Goal: Task Accomplishment & Management: Use online tool/utility

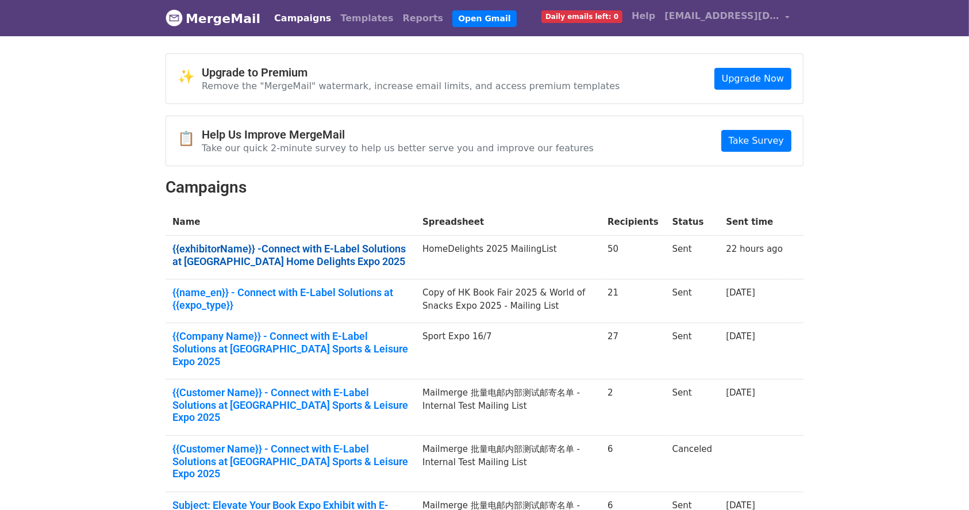
click at [405, 251] on link "{{exhibitorName}} -Connect with E-Label Solutions at Hong Kong Home Delights Ex…" at bounding box center [290, 255] width 236 height 25
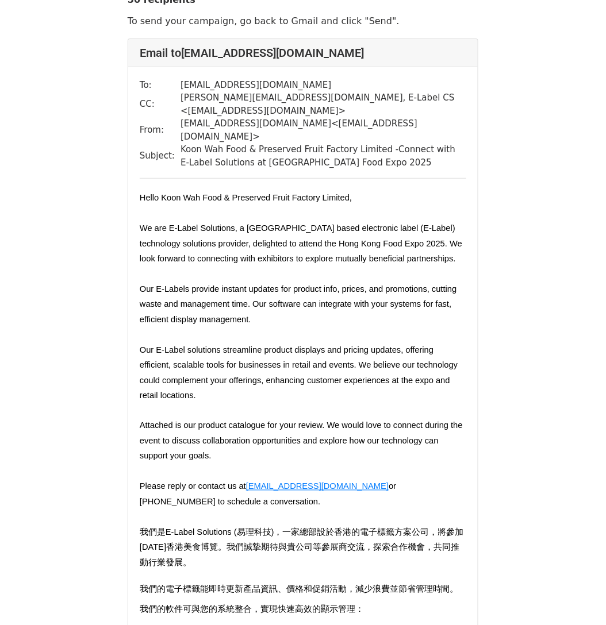
scroll to position [76, 0]
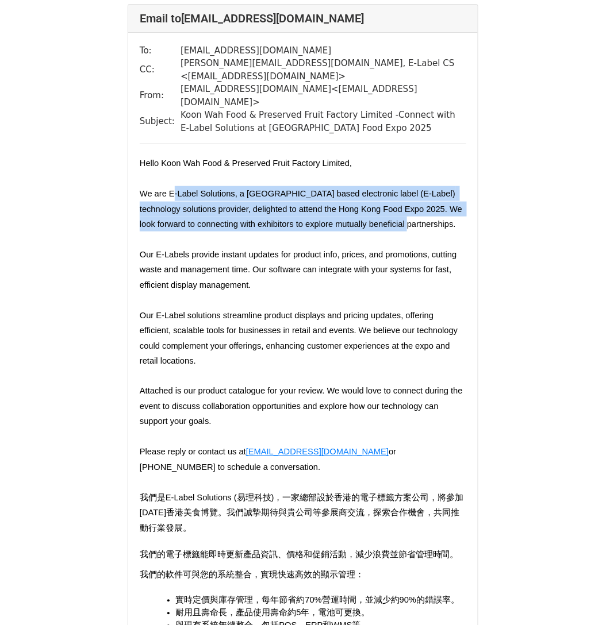
drag, startPoint x: 247, startPoint y: 166, endPoint x: 420, endPoint y: 206, distance: 177.1
click at [420, 206] on p "We are E-Label Solutions, a Hong Kong based electronic label (E-Label) technolo…" at bounding box center [303, 216] width 326 height 61
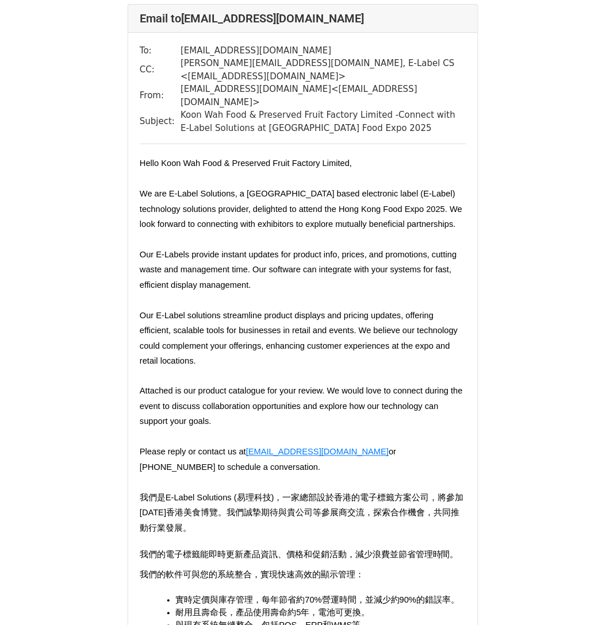
click at [217, 247] on p "Our E-Labels provide instant updates for product info, prices, and promotions, …" at bounding box center [303, 277] width 326 height 61
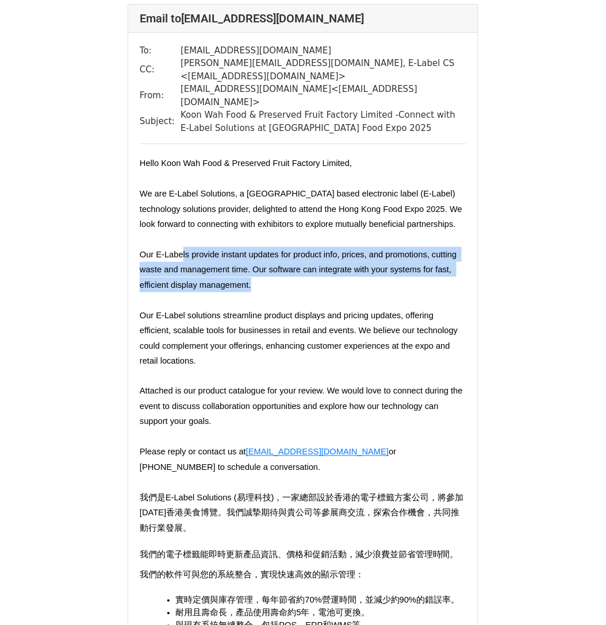
drag, startPoint x: 182, startPoint y: 231, endPoint x: 414, endPoint y: 267, distance: 234.9
click at [423, 263] on p "Our E-Labels provide instant updates for product info, prices, and promotions, …" at bounding box center [303, 277] width 326 height 61
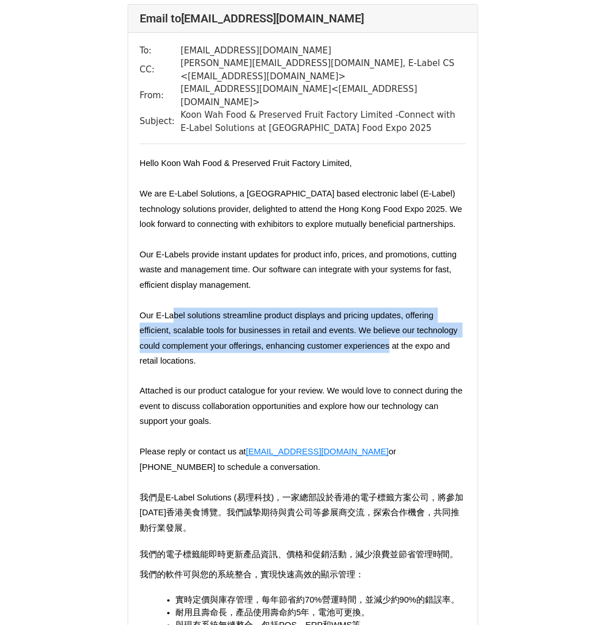
drag, startPoint x: 180, startPoint y: 289, endPoint x: 387, endPoint y: 332, distance: 211.5
click at [390, 326] on p "Our E-Label solutions streamline product displays and pricing updates, offering…" at bounding box center [303, 346] width 326 height 76
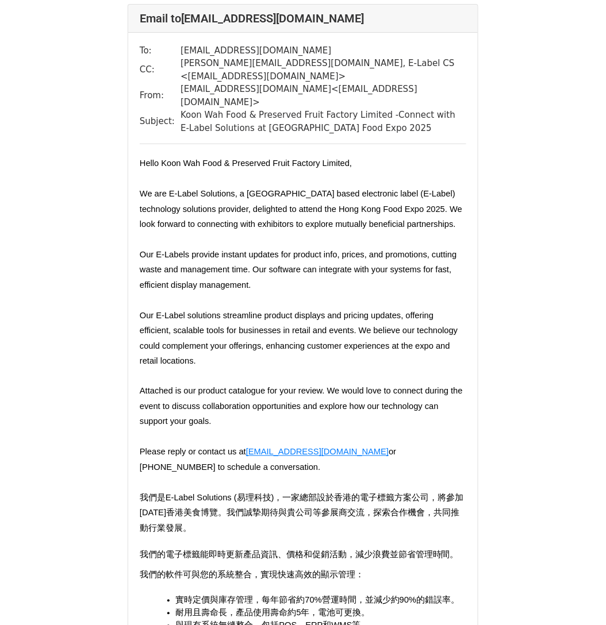
click at [384, 336] on p "Our E-Label solutions streamline product displays and pricing updates, offering…" at bounding box center [303, 346] width 326 height 76
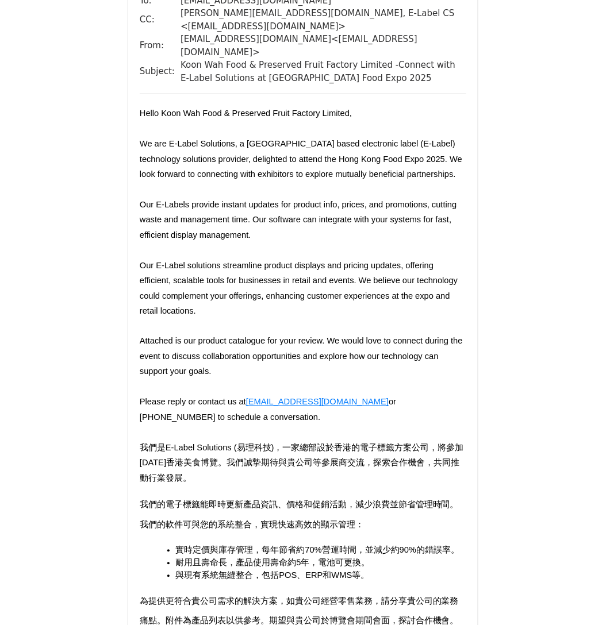
scroll to position [153, 0]
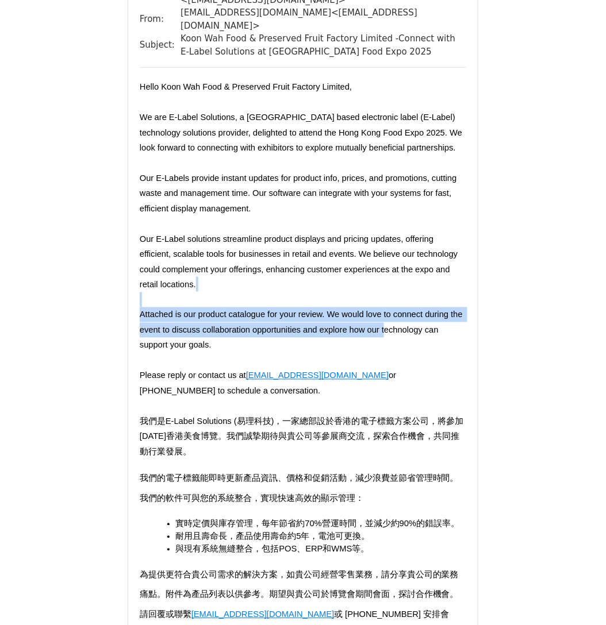
drag, startPoint x: 139, startPoint y: 278, endPoint x: 389, endPoint y: 309, distance: 251.9
click at [387, 308] on span "Hello Koon Wah Food & Preserved Fruit Factory Limited, We are E-Label Solutions…" at bounding box center [303, 409] width 326 height 660
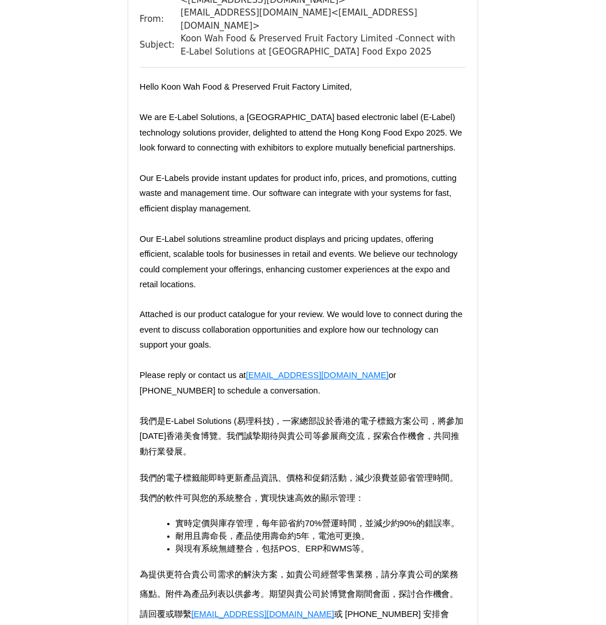
click at [399, 324] on p "Attached is our product catalogue for your review. We would love to connect dur…" at bounding box center [303, 384] width 326 height 152
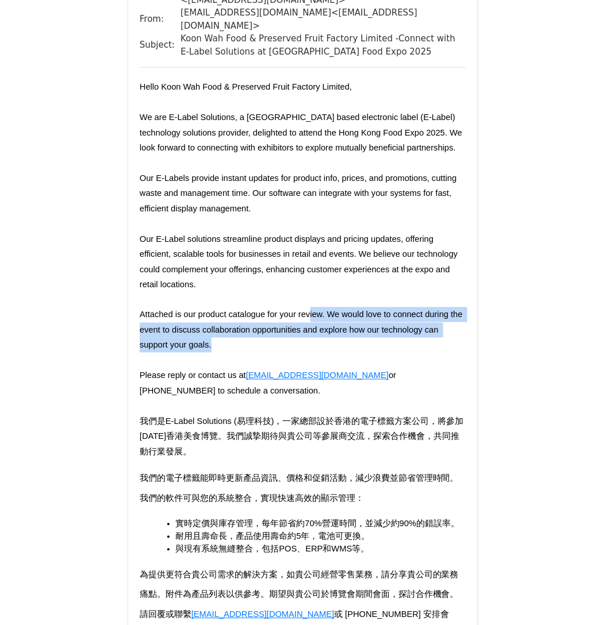
drag, startPoint x: 310, startPoint y: 286, endPoint x: 418, endPoint y: 324, distance: 114.7
click at [418, 324] on p "Attached is our product catalogue for your review. We would love to connect dur…" at bounding box center [303, 384] width 326 height 152
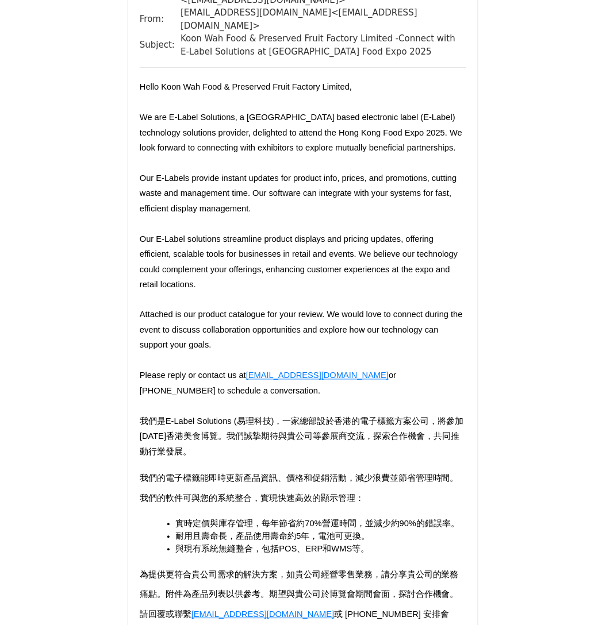
click at [416, 329] on p "Attached is our product catalogue for your review. We would love to connect dur…" at bounding box center [303, 384] width 326 height 152
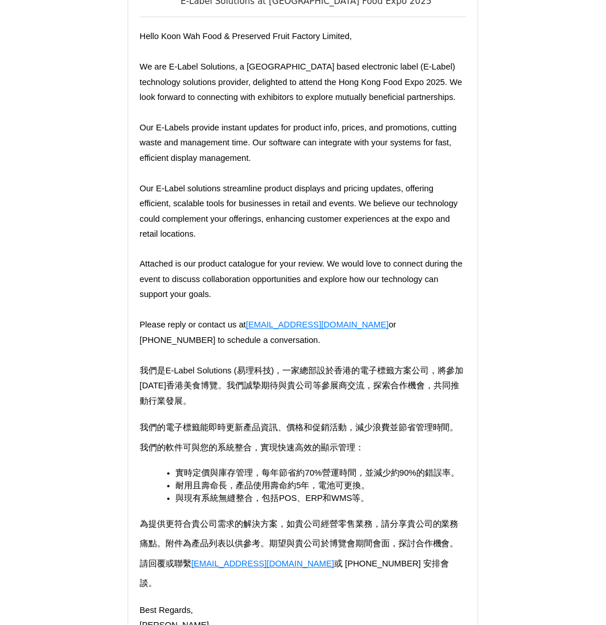
scroll to position [306, 0]
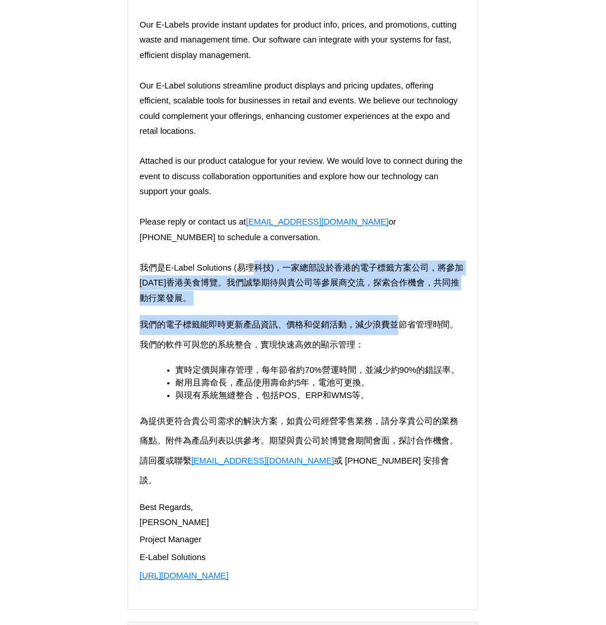
drag, startPoint x: 254, startPoint y: 240, endPoint x: 394, endPoint y: 299, distance: 152.2
click at [397, 283] on span "Hello Koon Wah Food & Preserved Fruit Factory Limited, We are E-Label Solutions…" at bounding box center [303, 256] width 326 height 660
click at [394, 306] on p "我們的電子標籤能即時更新產品資訊、價格和促銷活動，減少浪費並節省管理時間。我們的軟件可與您的系統整合，實現快速高效的顯示管理：" at bounding box center [303, 330] width 326 height 49
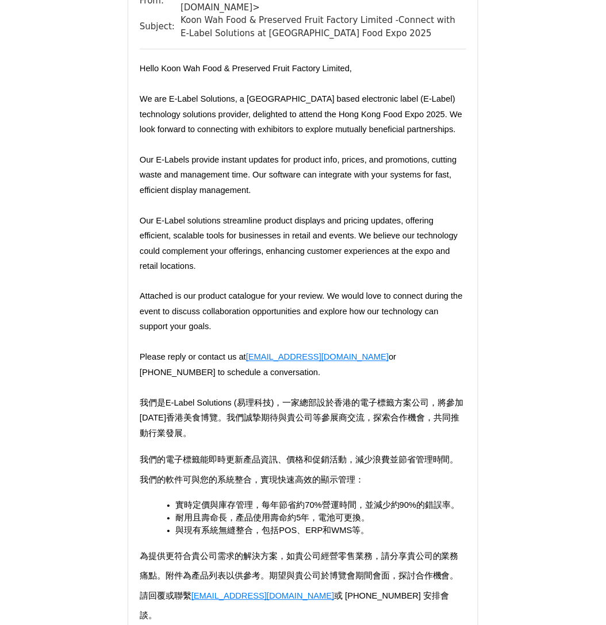
scroll to position [0, 0]
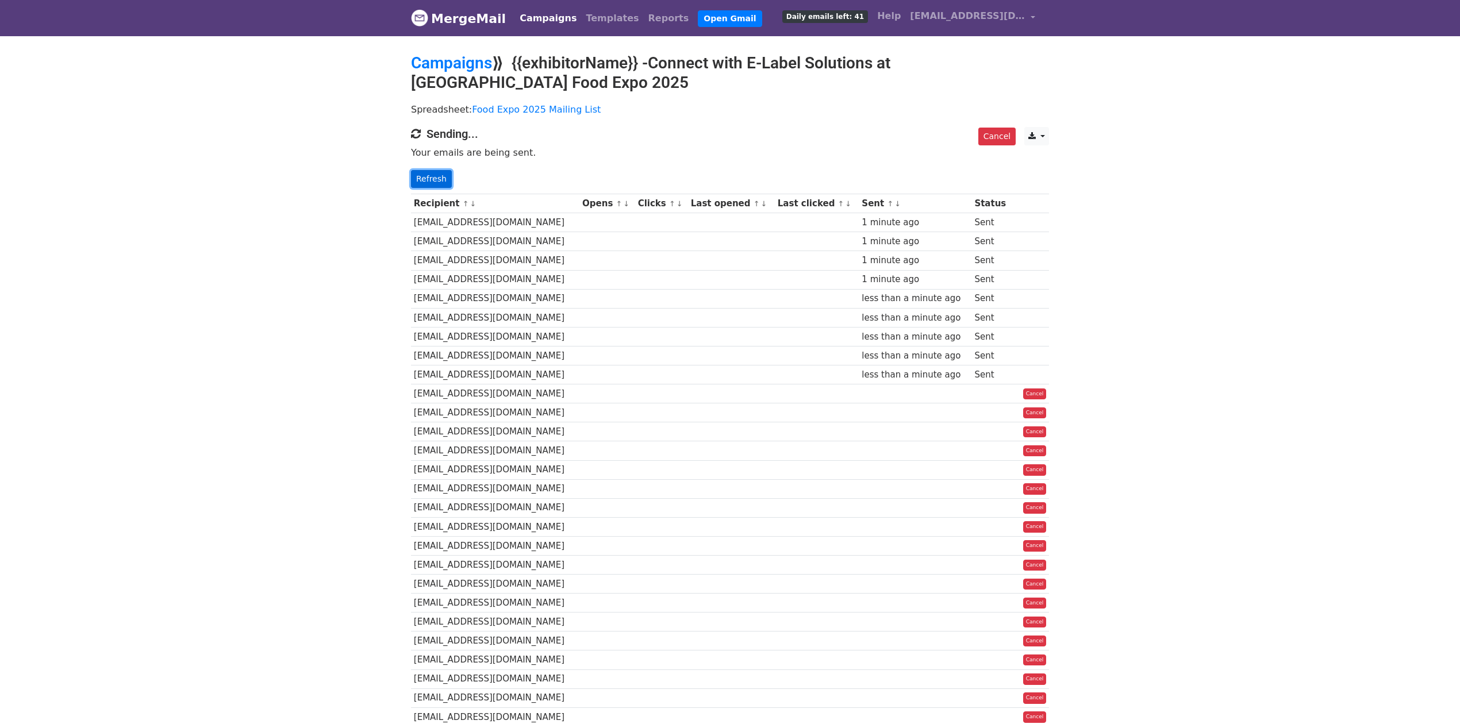
click at [444, 178] on link "Refresh" at bounding box center [431, 179] width 41 height 18
click at [432, 178] on link "Refresh" at bounding box center [431, 179] width 41 height 18
click at [1237, 553] on body "MergeMail Campaigns Templates Reports Open Gmail Daily emails left: 41 Help cs@…" at bounding box center [730, 609] width 1460 height 1219
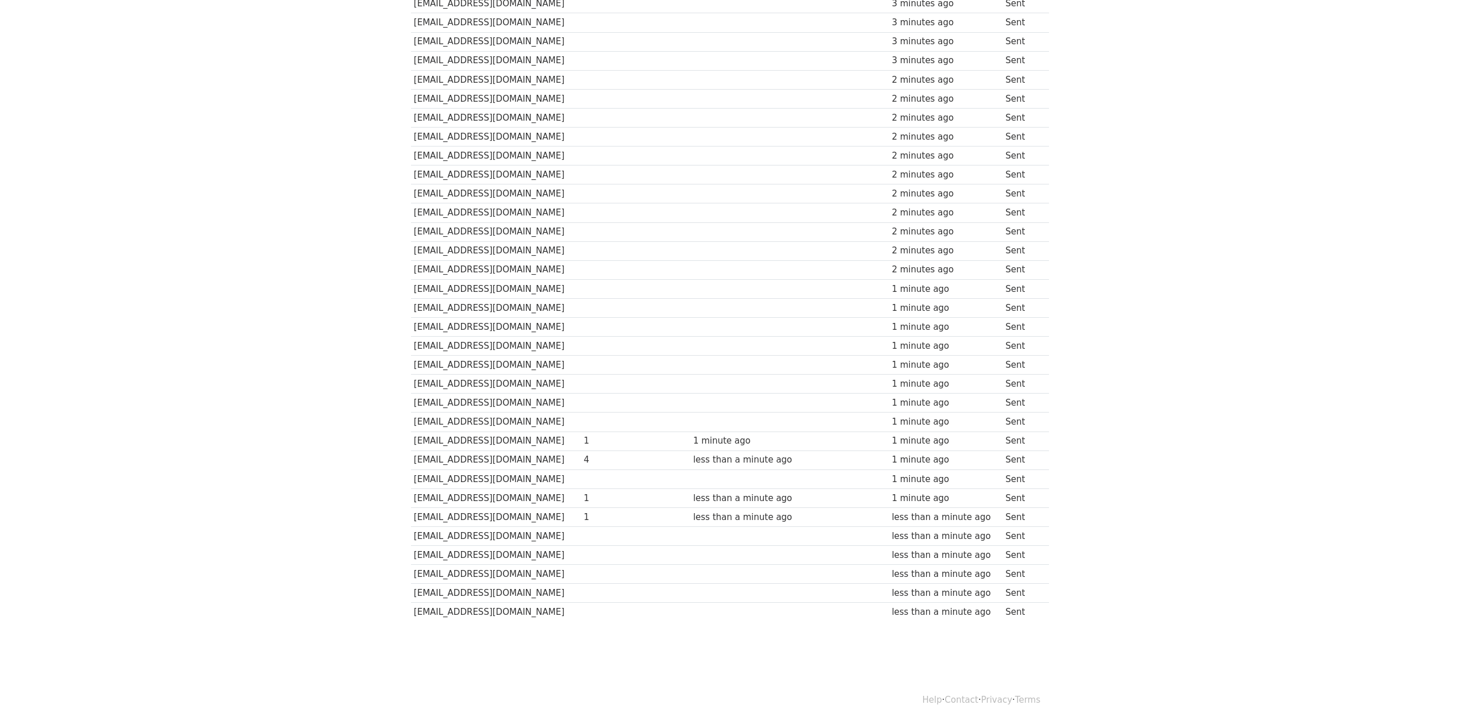
click at [330, 251] on body "MergeMail Campaigns Templates Reports Open Gmail Daily emails left: 0 Help cs@e…" at bounding box center [730, 68] width 1460 height 1217
